Goal: Information Seeking & Learning: Learn about a topic

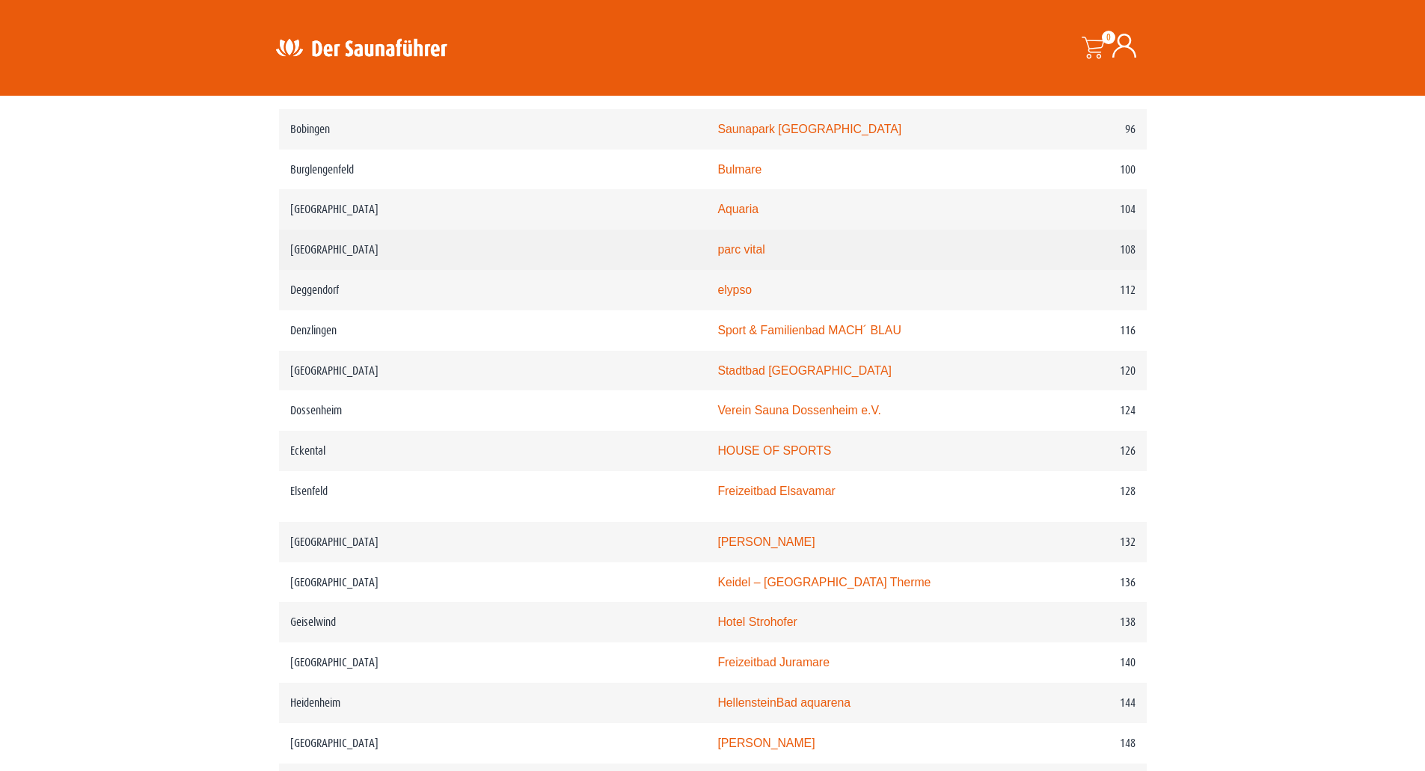
scroll to position [1497, 0]
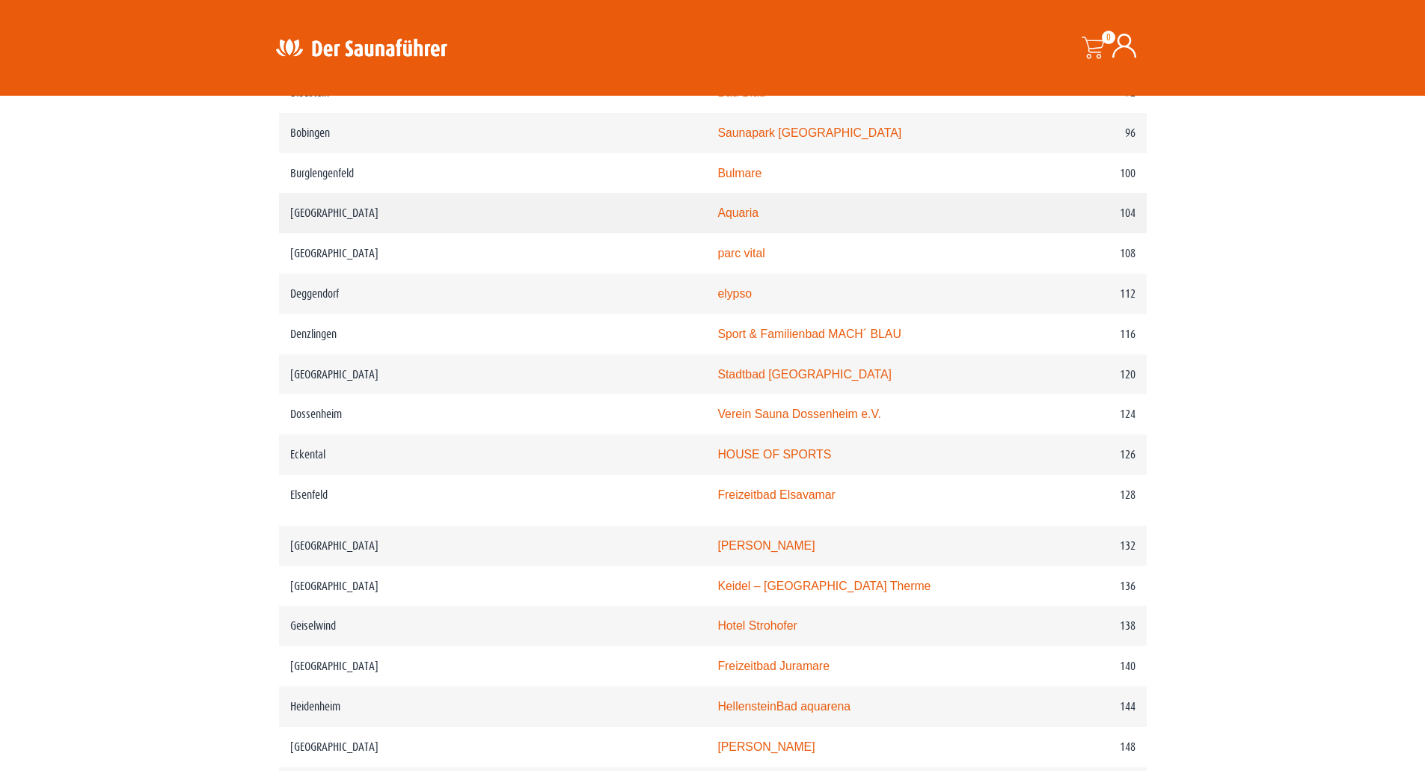
click at [718, 219] on link "Aquaria" at bounding box center [738, 213] width 41 height 13
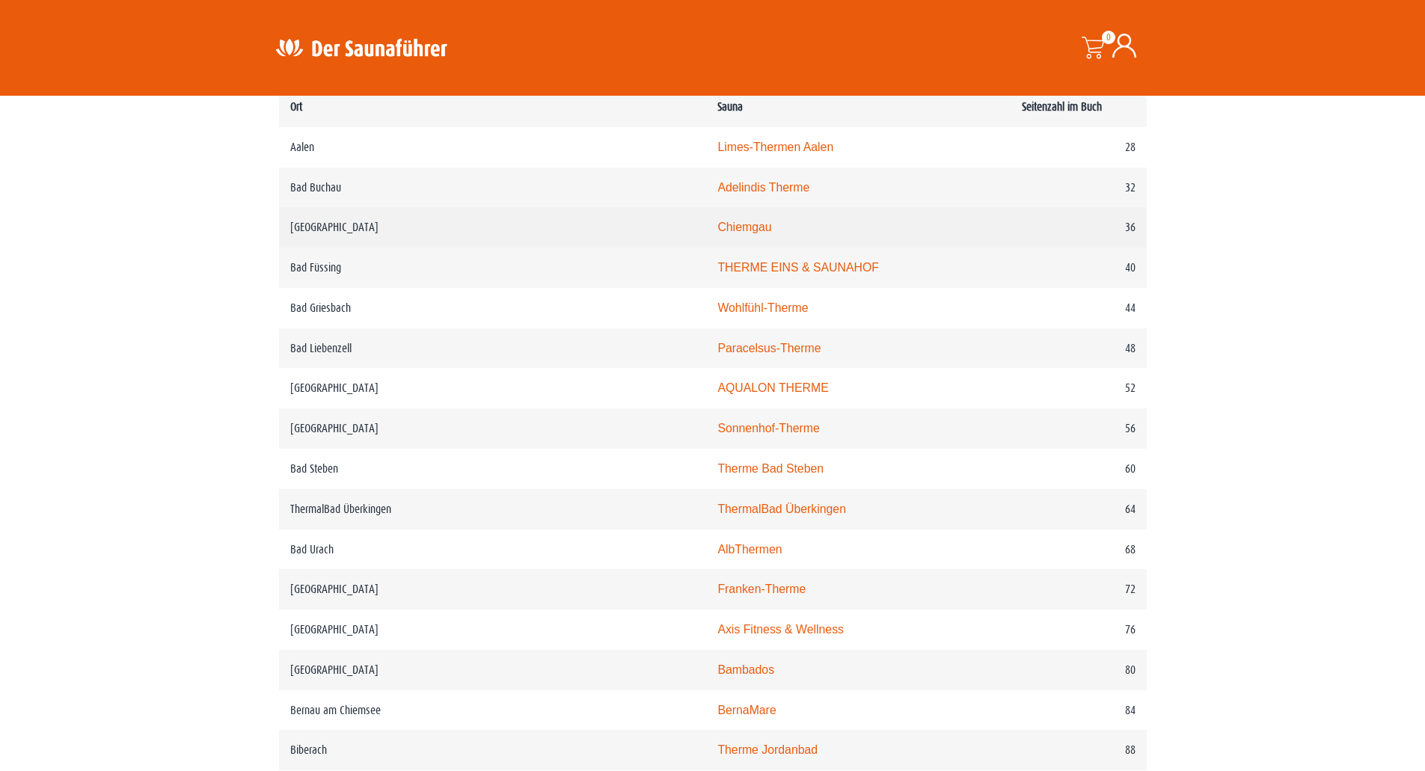
scroll to position [599, 0]
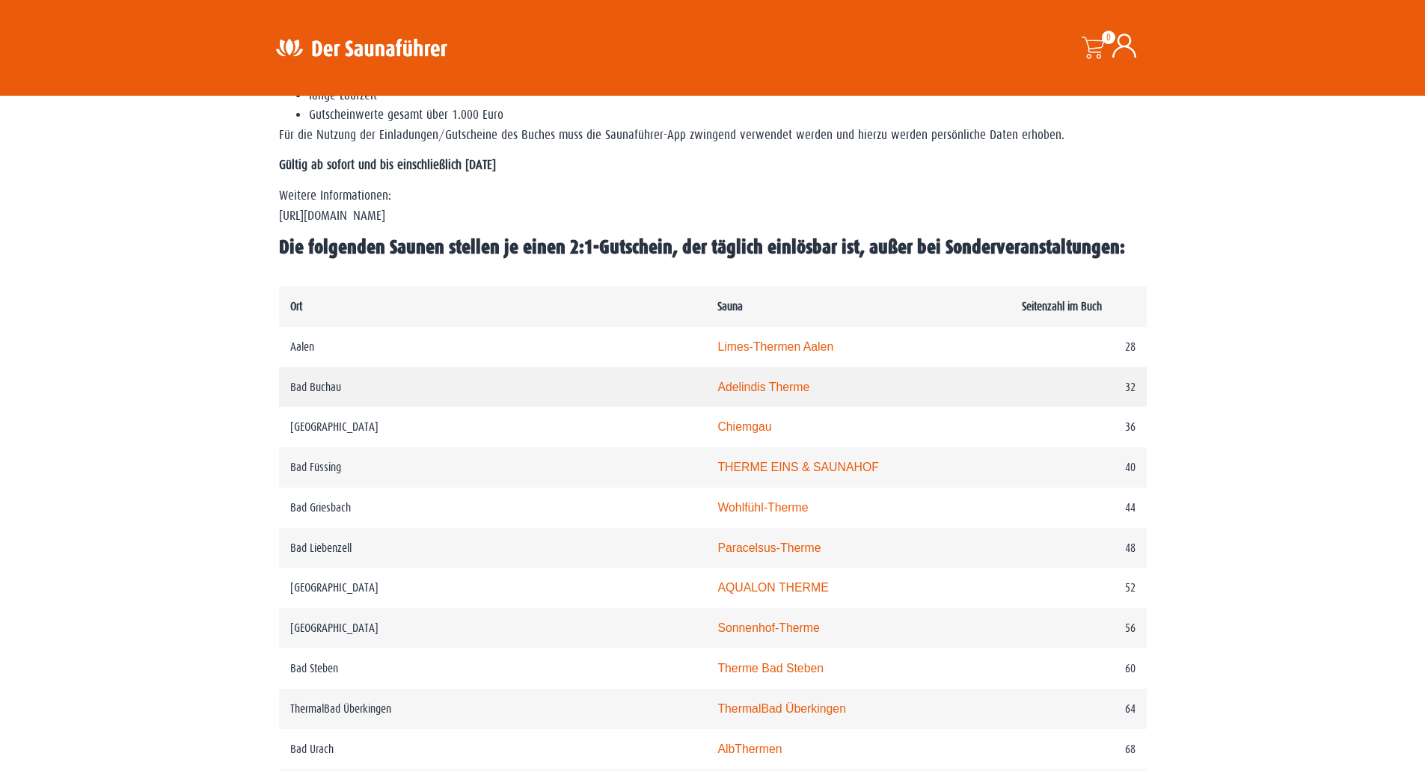
click at [718, 385] on link "Adelindis Therme" at bounding box center [764, 387] width 92 height 13
click at [718, 473] on link "THERME EINS & SAUNAHOF" at bounding box center [798, 467] width 161 height 13
click at [729, 635] on td "Sonnenhof-Therme" at bounding box center [858, 628] width 305 height 40
click at [718, 635] on link "Sonnenhof-Therme" at bounding box center [769, 628] width 102 height 13
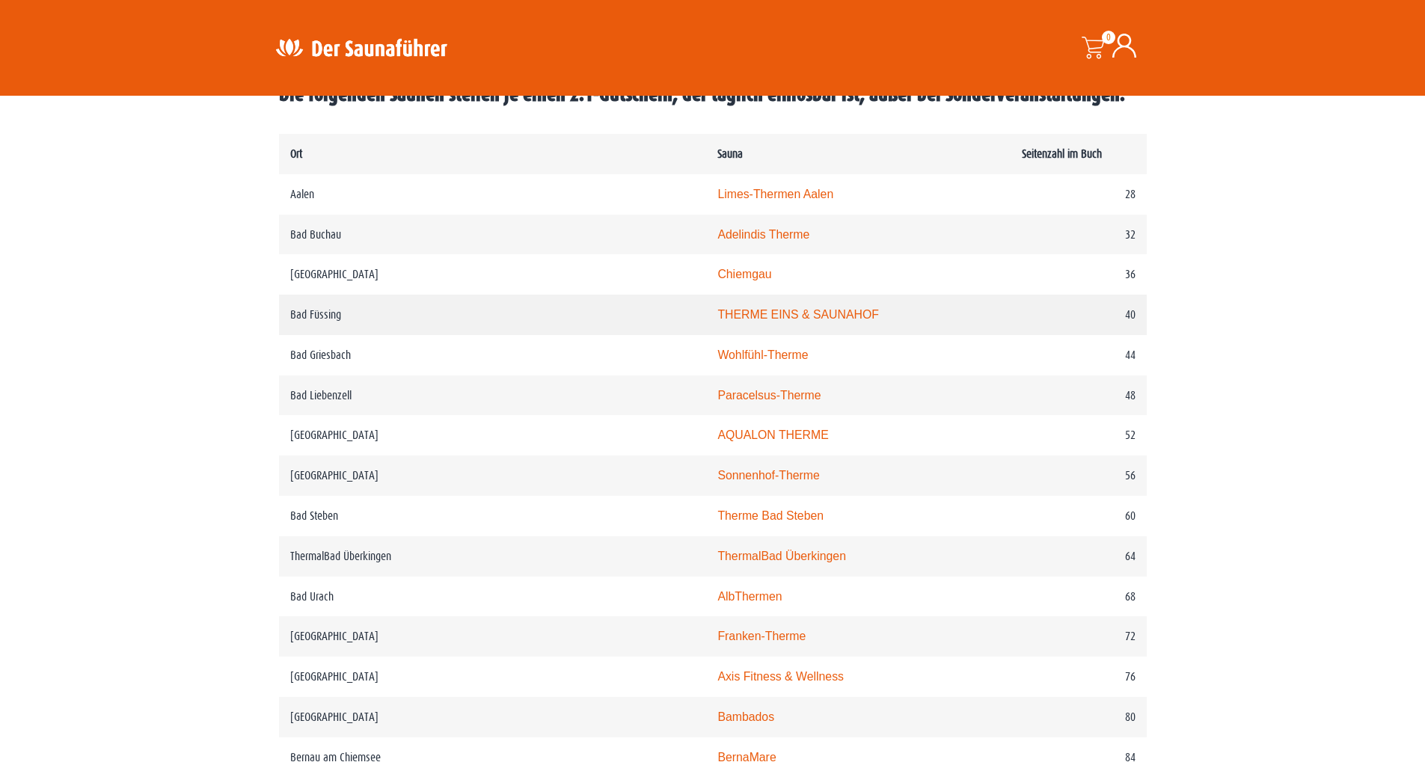
scroll to position [823, 0]
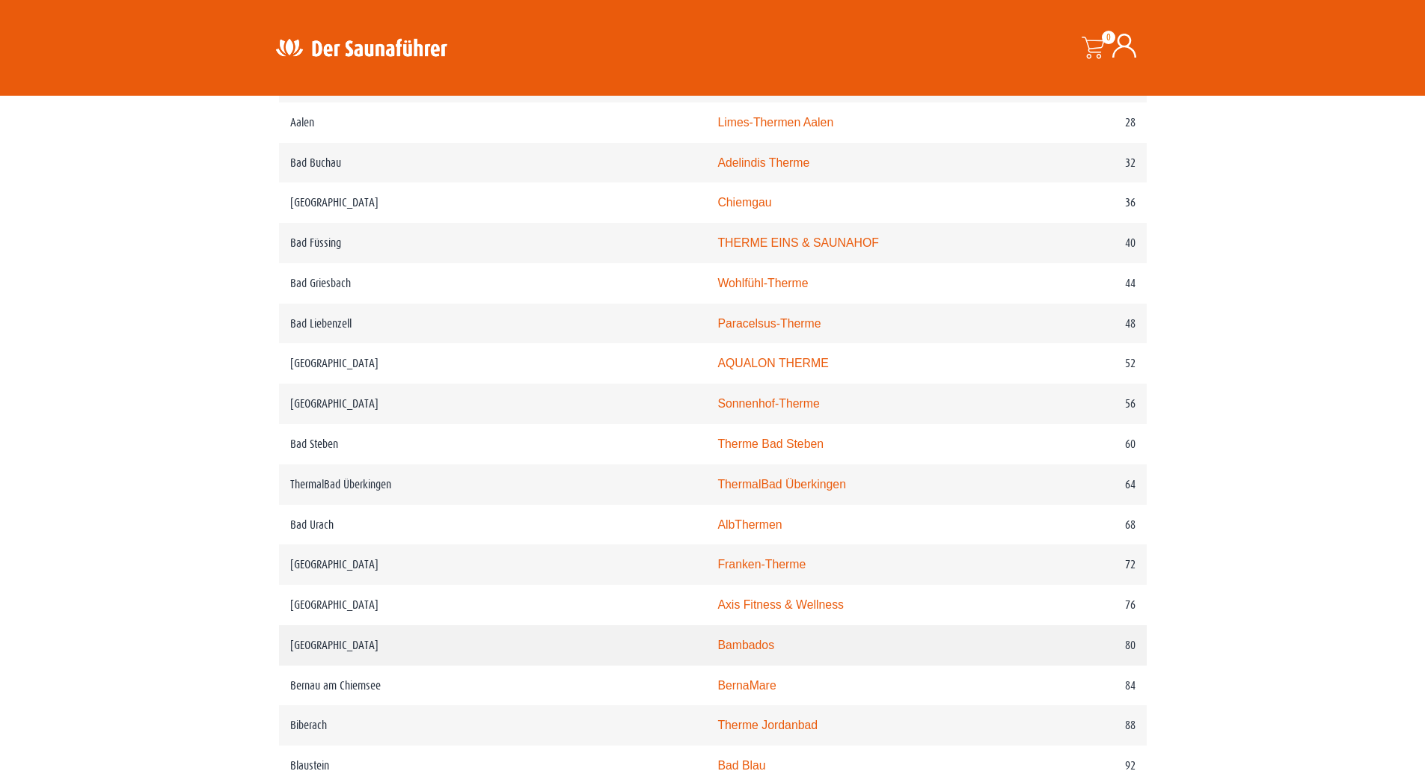
click at [718, 652] on link "Bambados" at bounding box center [746, 645] width 57 height 13
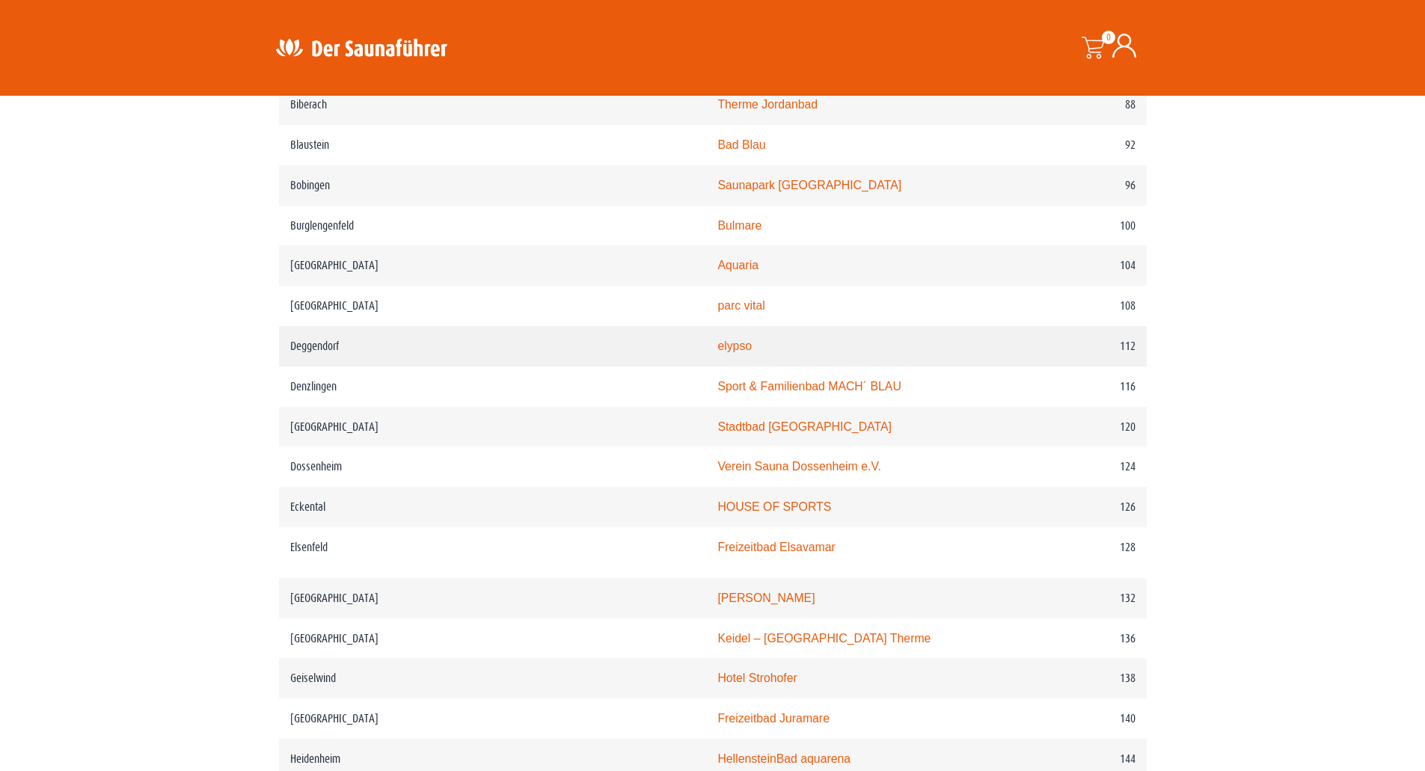
scroll to position [1497, 0]
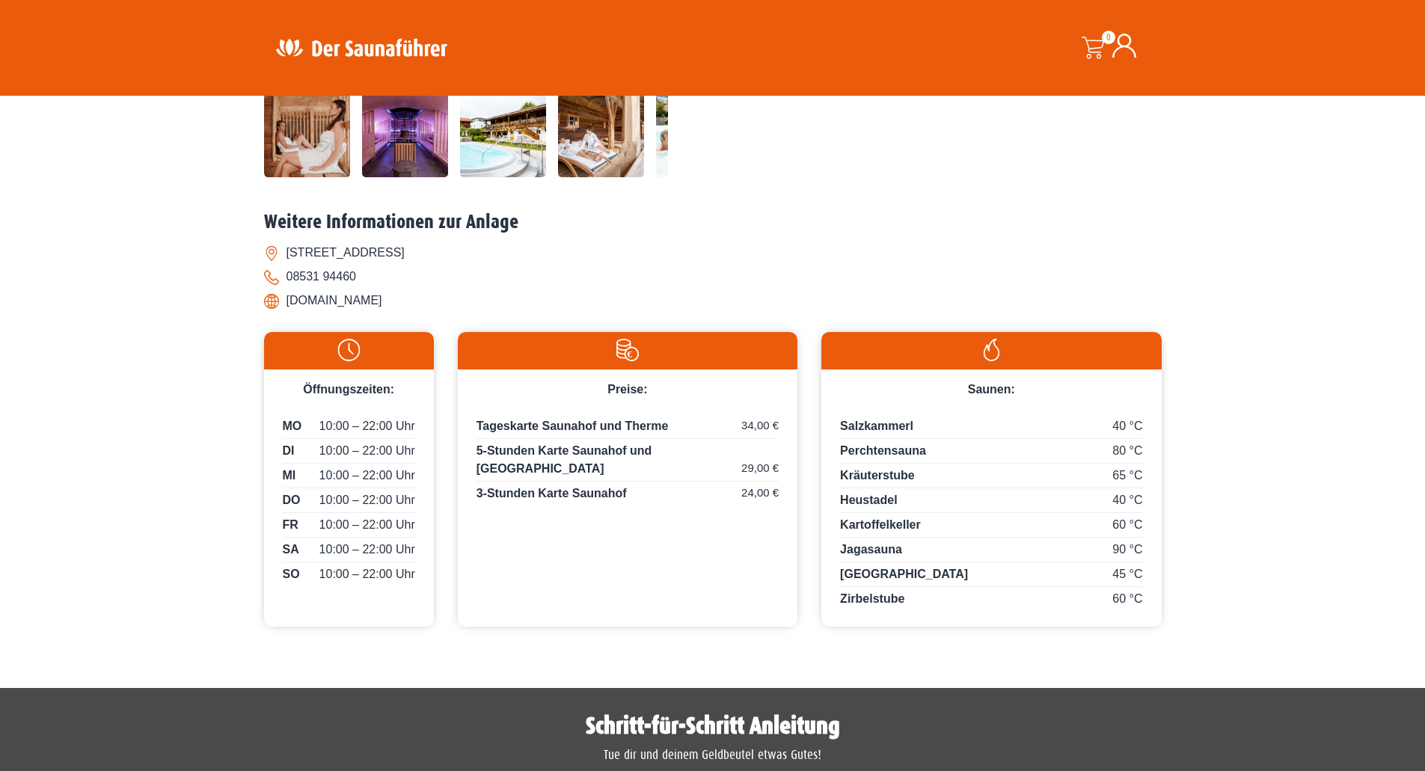
scroll to position [524, 0]
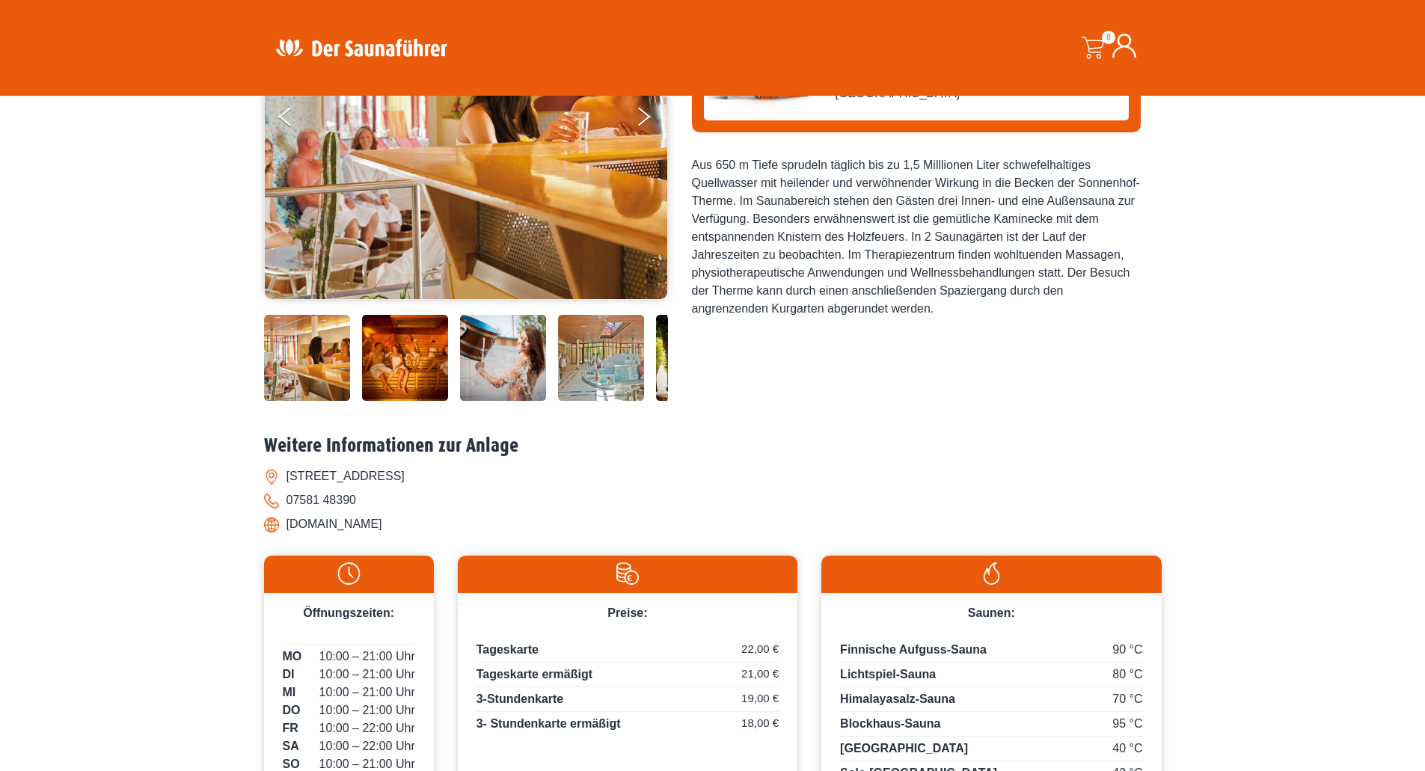
scroll to position [374, 0]
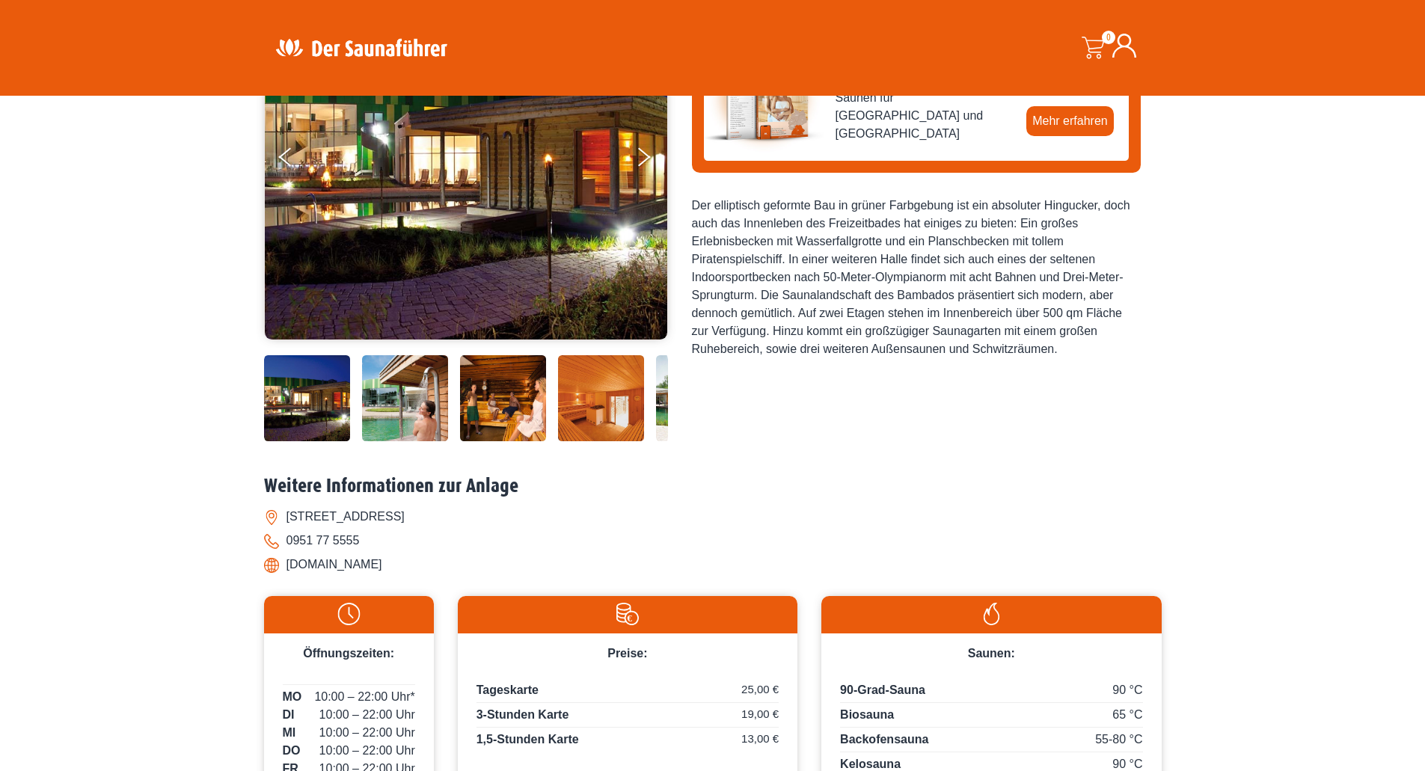
scroll to position [299, 0]
